Goal: Information Seeking & Learning: Learn about a topic

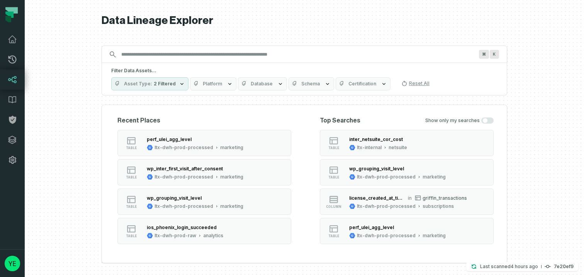
click at [213, 54] on input "Discovery Provider cmdk menu" at bounding box center [297, 54] width 361 height 12
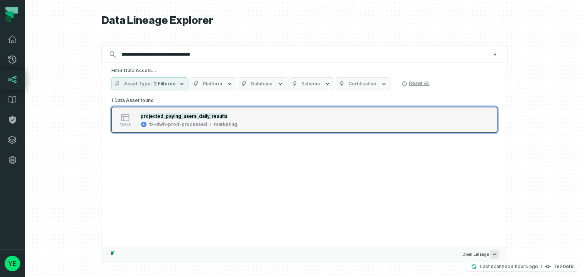
type input "**********"
click at [213, 115] on mark "projected_paying_users_daily_results" at bounding box center [184, 116] width 87 height 6
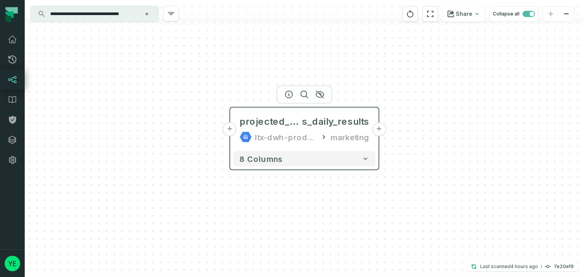
click at [232, 134] on button "+" at bounding box center [230, 129] width 14 height 14
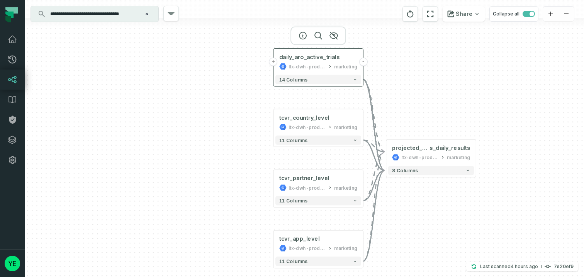
click at [272, 61] on button "+" at bounding box center [273, 62] width 8 height 8
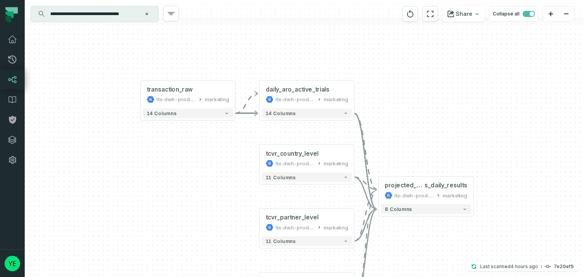
drag, startPoint x: 403, startPoint y: 207, endPoint x: 248, endPoint y: 144, distance: 167.4
click at [248, 144] on div "+ transaction_raw ltx-dwh-prod-processed marketing + 14 columns - daily_aro_act…" at bounding box center [304, 138] width 559 height 277
